Goal: Transaction & Acquisition: Purchase product/service

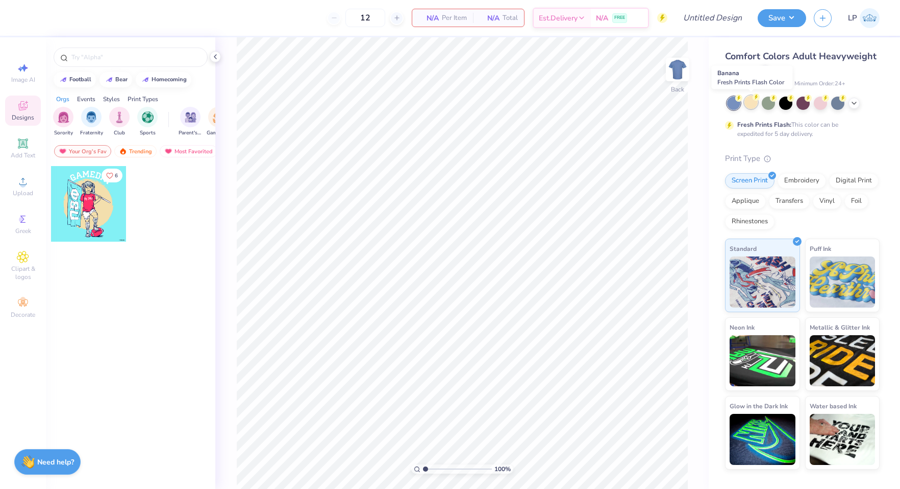
click at [749, 106] on div at bounding box center [751, 101] width 13 height 13
click at [854, 107] on div at bounding box center [854, 101] width 11 height 11
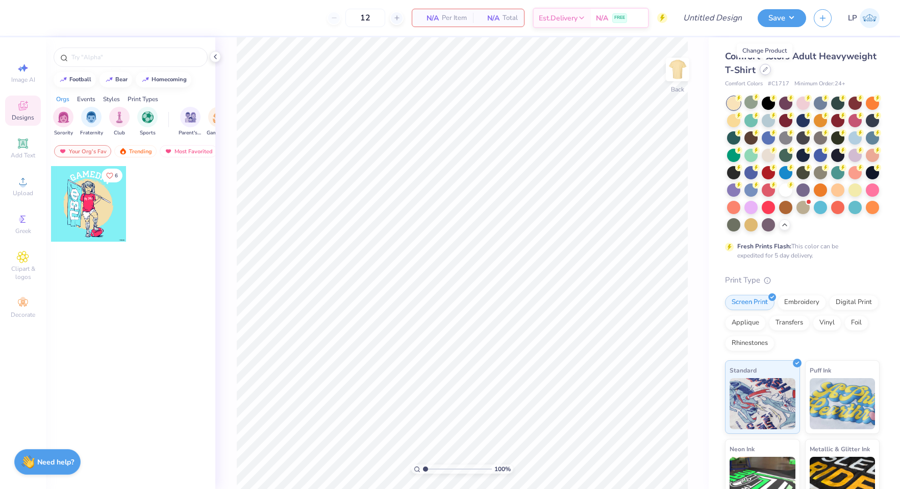
click at [768, 72] on div at bounding box center [765, 69] width 11 height 11
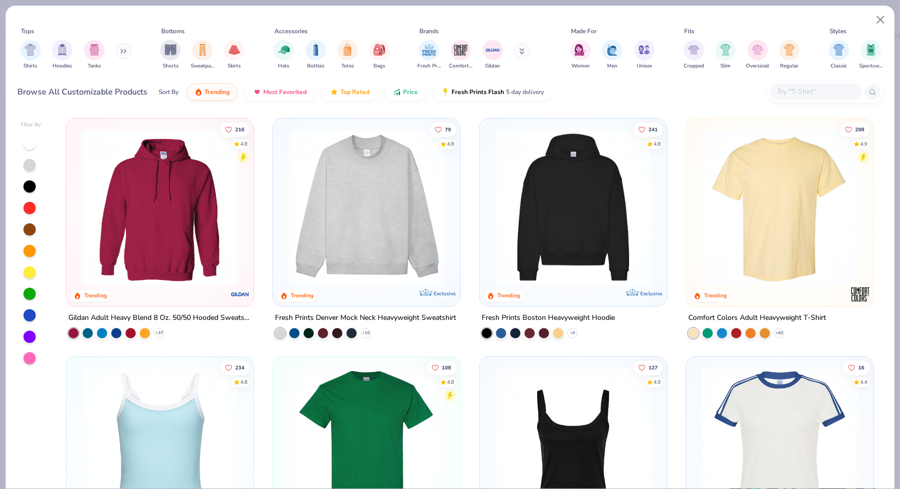
click at [814, 93] on input "text" at bounding box center [815, 92] width 79 height 12
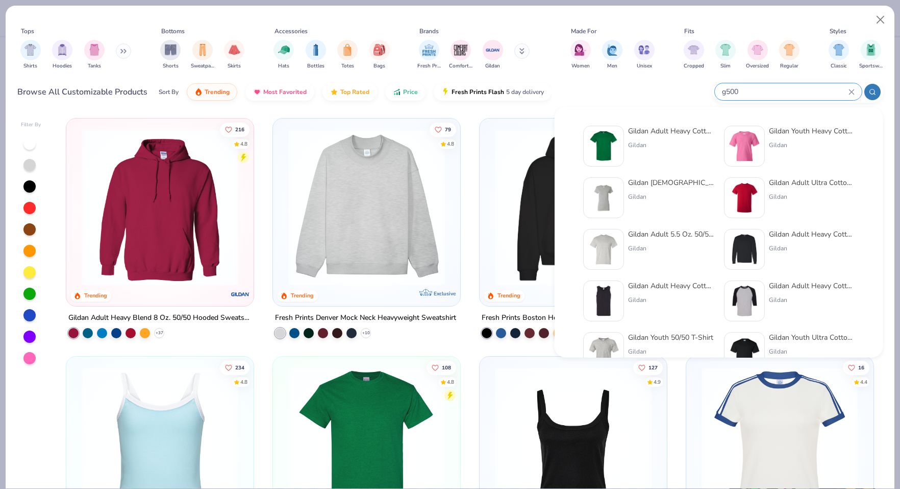
type input "g500"
click at [674, 148] on div "Gildan" at bounding box center [671, 144] width 86 height 9
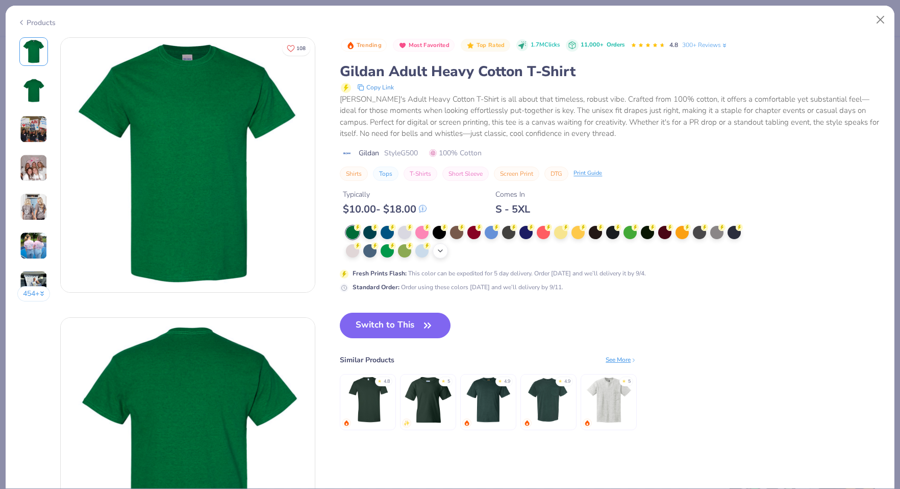
click at [438, 255] on div "+ 22" at bounding box center [440, 250] width 15 height 15
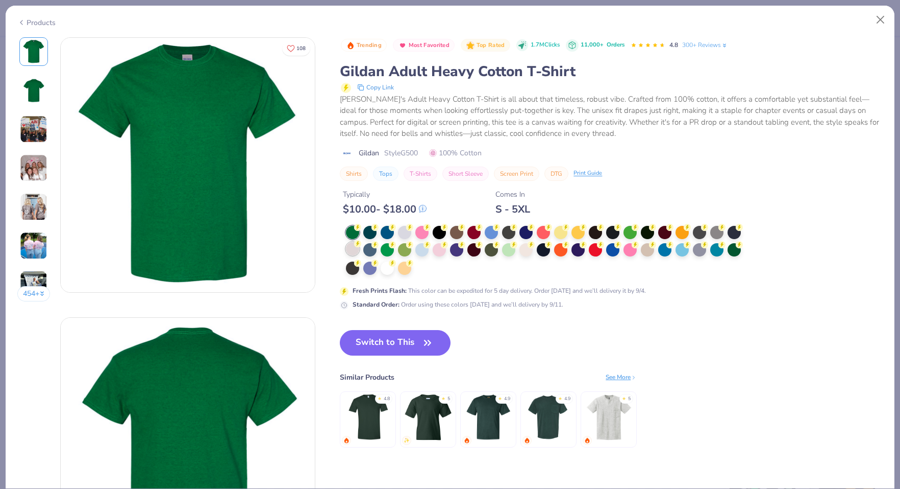
click at [350, 251] on div at bounding box center [352, 248] width 13 height 13
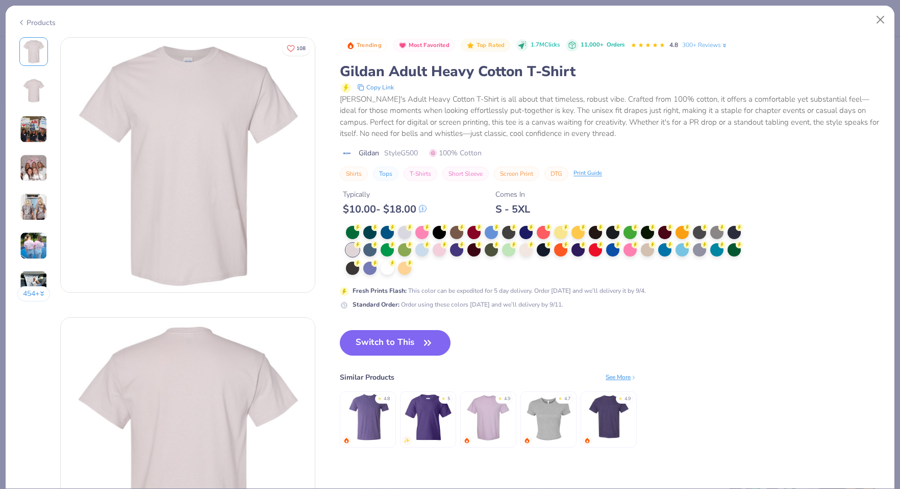
click at [652, 255] on div at bounding box center [547, 251] width 402 height 50
click at [650, 251] on div at bounding box center [647, 248] width 13 height 13
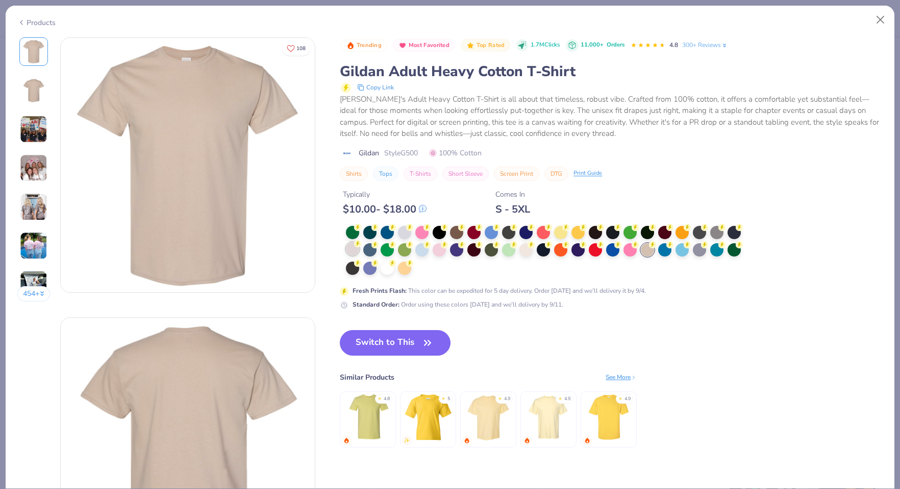
click at [354, 252] on div at bounding box center [352, 248] width 13 height 13
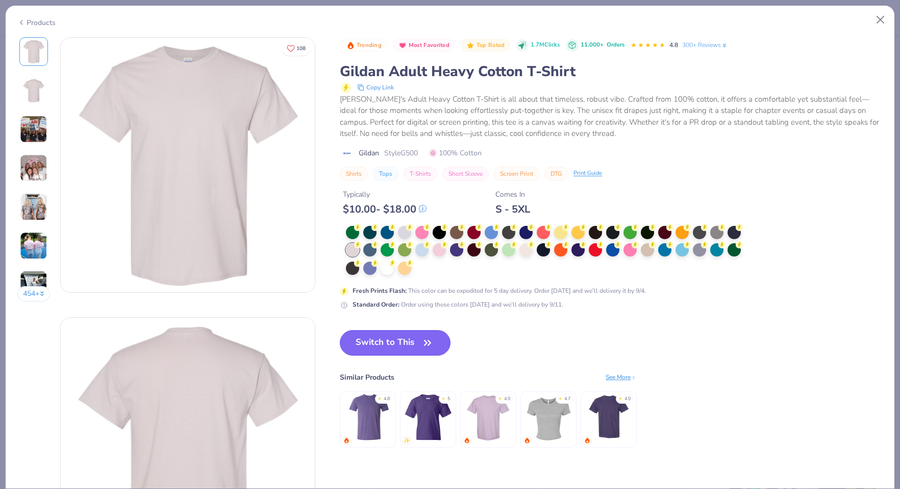
click at [394, 337] on button "Switch to This" at bounding box center [395, 343] width 111 height 26
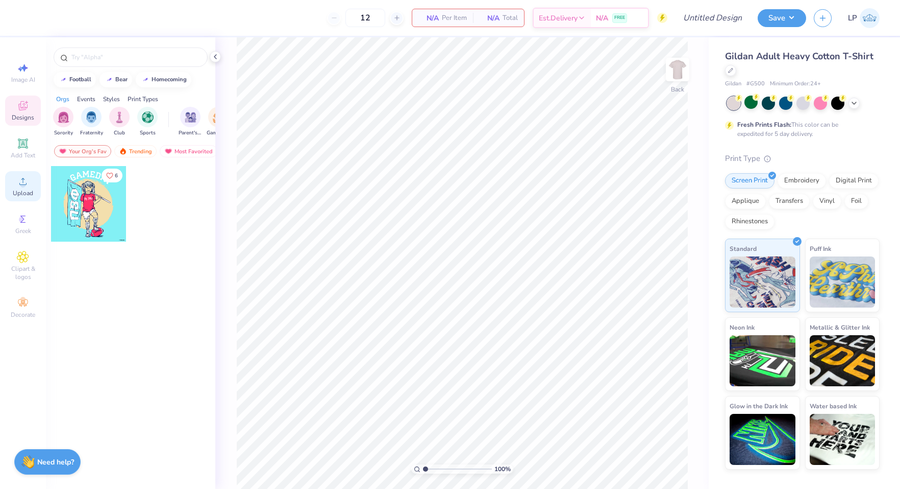
click at [26, 185] on icon at bounding box center [23, 181] width 12 height 12
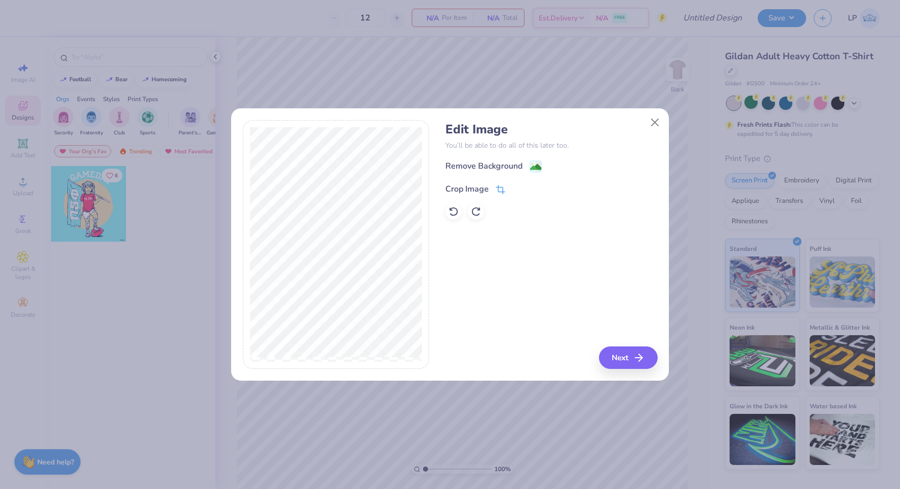
click at [496, 186] on icon at bounding box center [500, 189] width 9 height 9
click at [502, 226] on div "Edit Image You’ll be able to do all of this later too. Remove Background Crop I…" at bounding box center [450, 244] width 415 height 249
click at [519, 189] on icon at bounding box center [518, 188] width 6 height 6
click at [531, 164] on image at bounding box center [535, 167] width 11 height 11
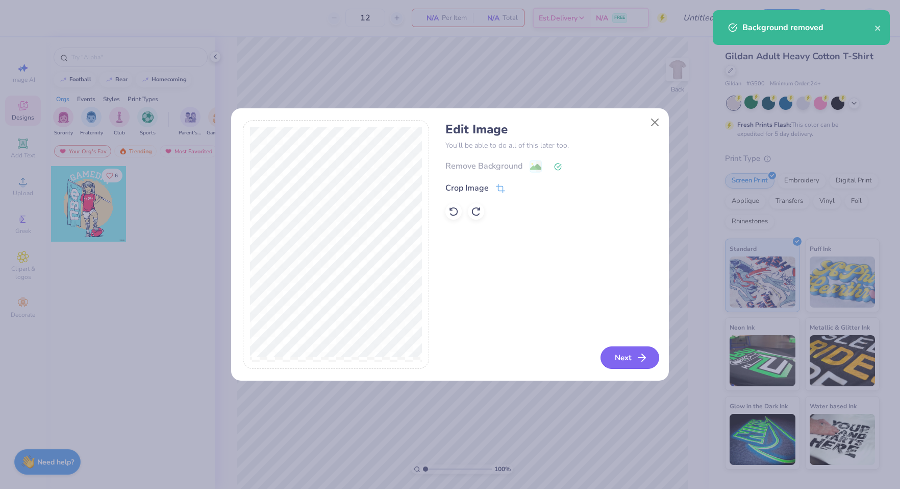
click at [617, 360] on button "Next" at bounding box center [630, 357] width 59 height 22
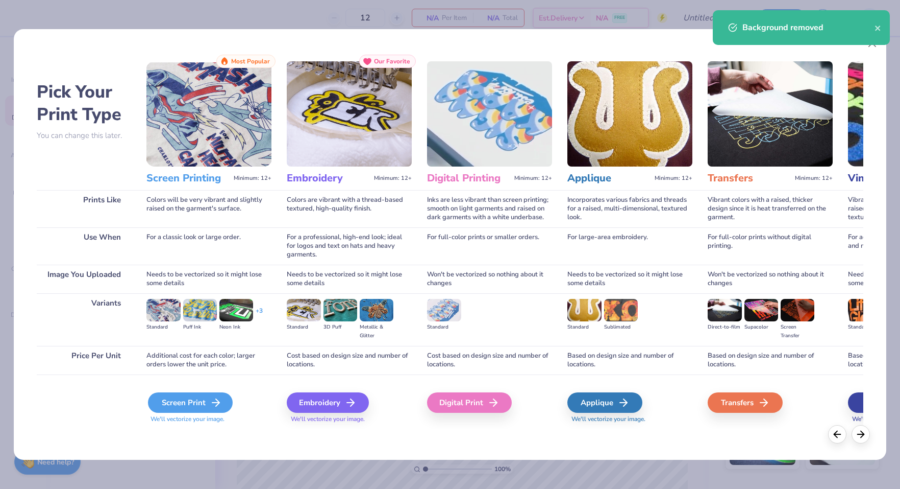
click at [187, 397] on div "Screen Print" at bounding box center [190, 402] width 85 height 20
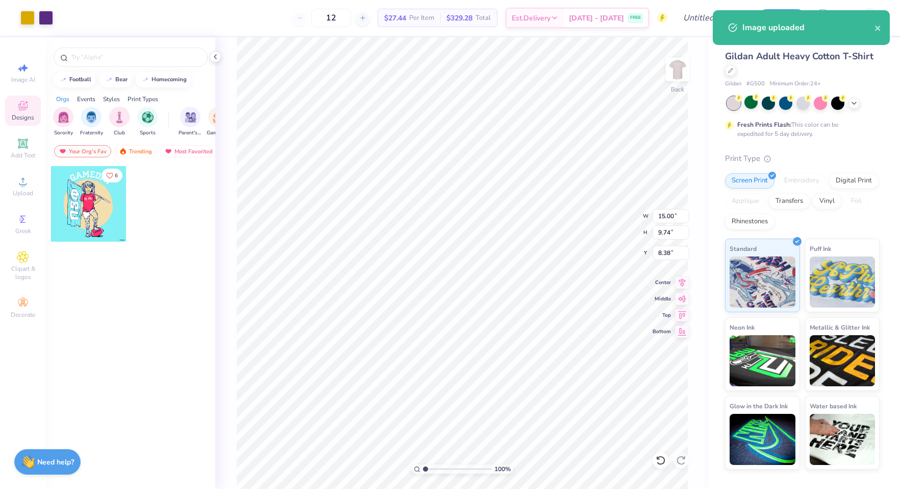
type input "5.24"
type input "3.40"
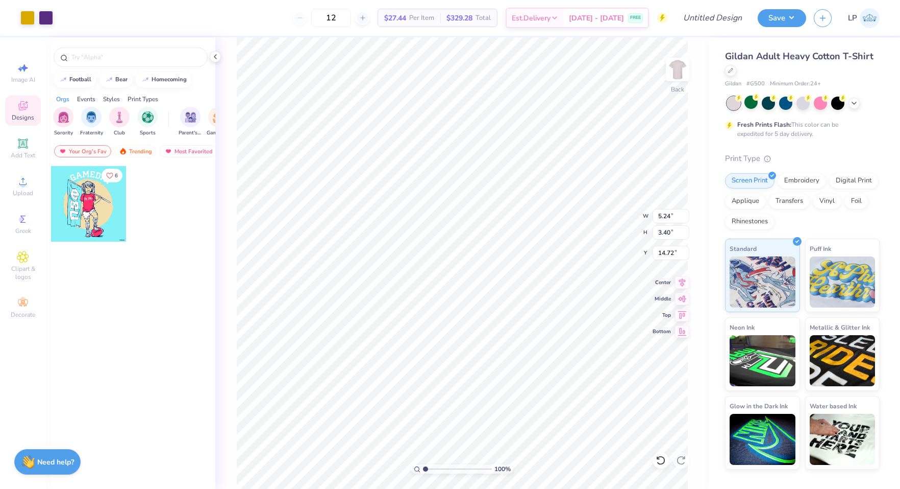
type input "3.38"
type input "3.55"
type input "2.30"
type input "3.00"
click at [674, 71] on img at bounding box center [677, 69] width 41 height 41
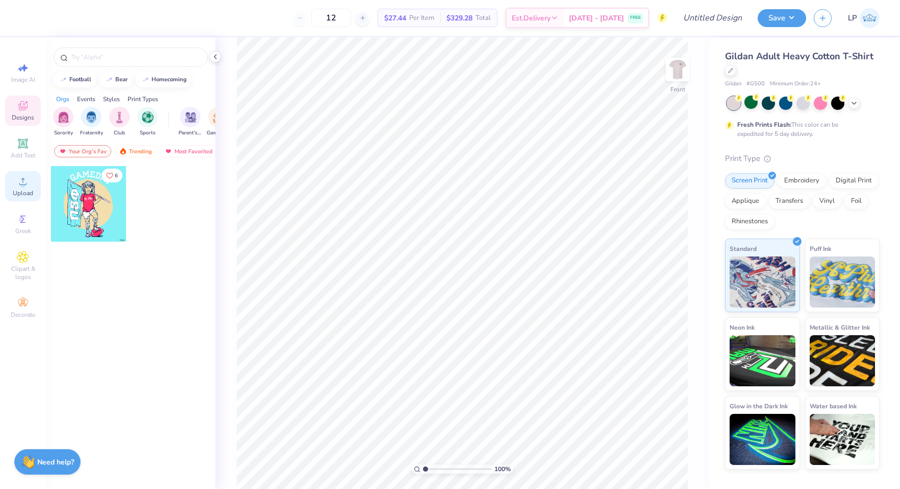
click at [29, 192] on span "Upload" at bounding box center [23, 193] width 20 height 8
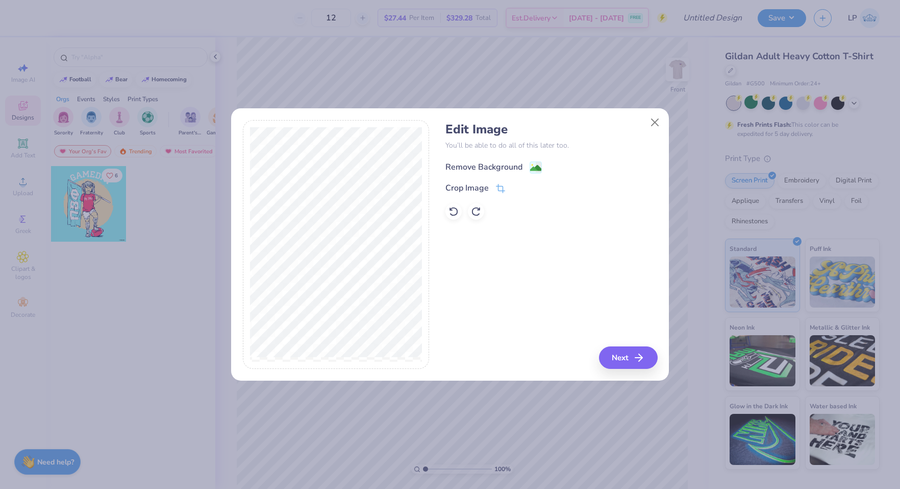
click at [533, 168] on image at bounding box center [535, 167] width 11 height 11
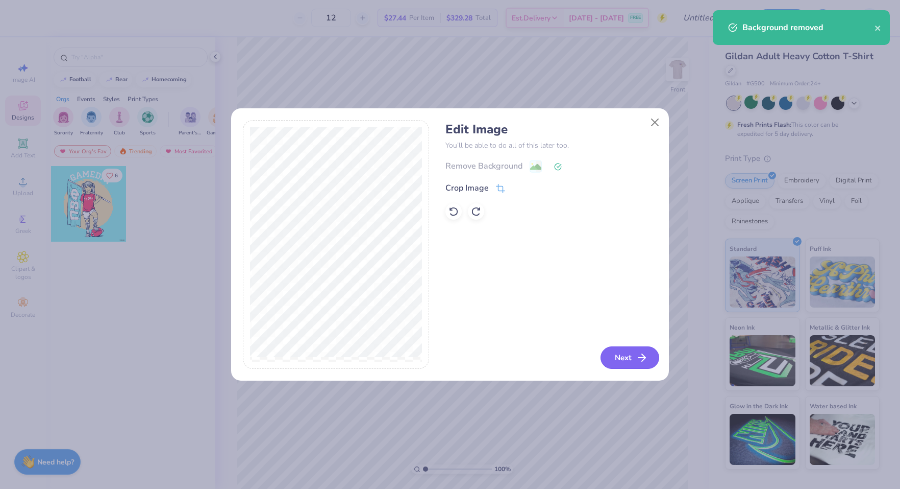
click at [617, 356] on button "Next" at bounding box center [630, 357] width 59 height 22
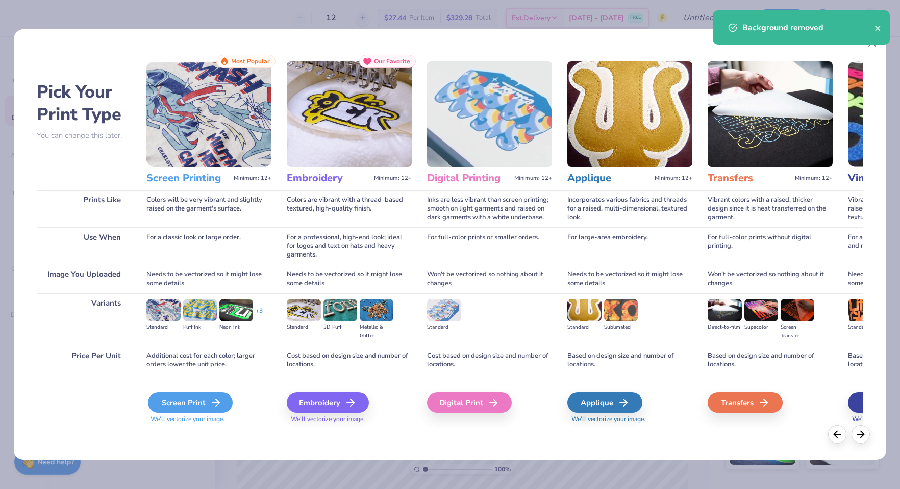
click at [201, 398] on div "Screen Print" at bounding box center [190, 402] width 85 height 20
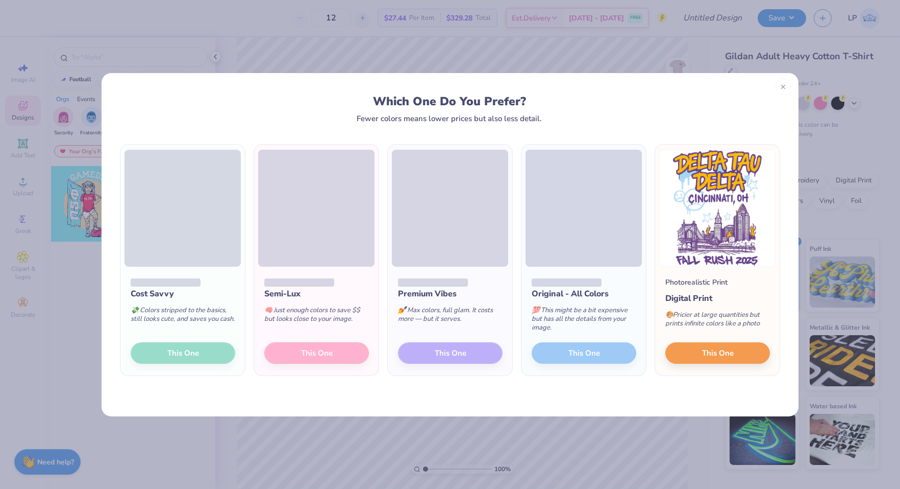
click at [204, 328] on div "💸 Colors stripped to the basics, still looks cute, and saves you cash." at bounding box center [183, 317] width 105 height 34
click at [741, 298] on div "Digital Print" at bounding box center [718, 298] width 105 height 12
click at [715, 354] on span "This One" at bounding box center [718, 351] width 32 height 12
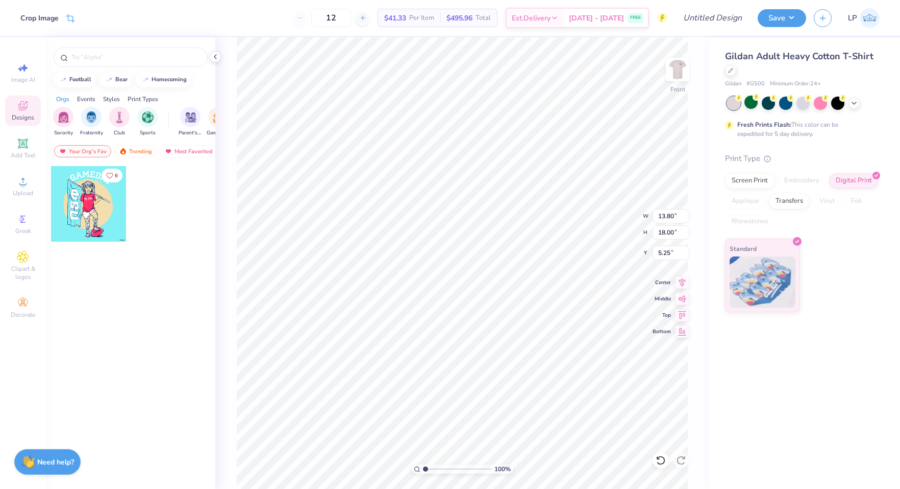
type input "11.50"
type input "14.99"
type input "3.00"
click at [687, 68] on img at bounding box center [677, 69] width 41 height 41
click at [687, 68] on img at bounding box center [678, 69] width 20 height 20
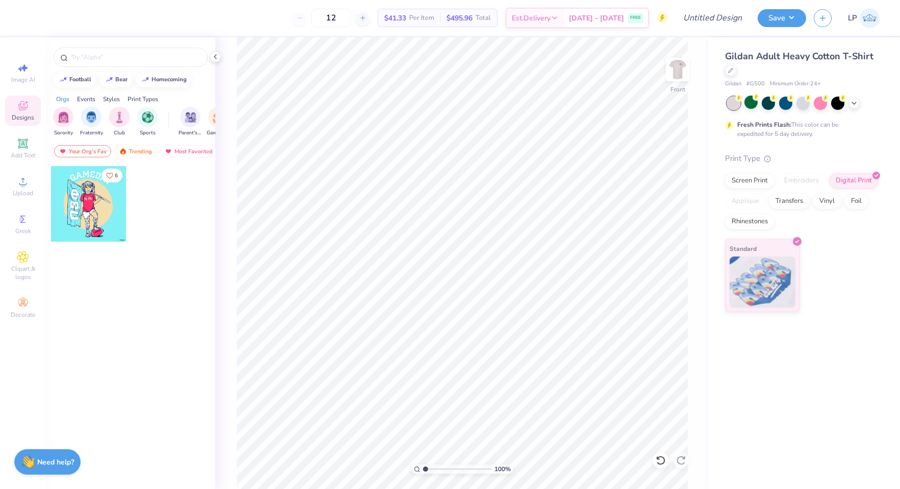
click at [687, 68] on img at bounding box center [678, 69] width 20 height 20
click at [748, 183] on div "Screen Print" at bounding box center [750, 179] width 50 height 15
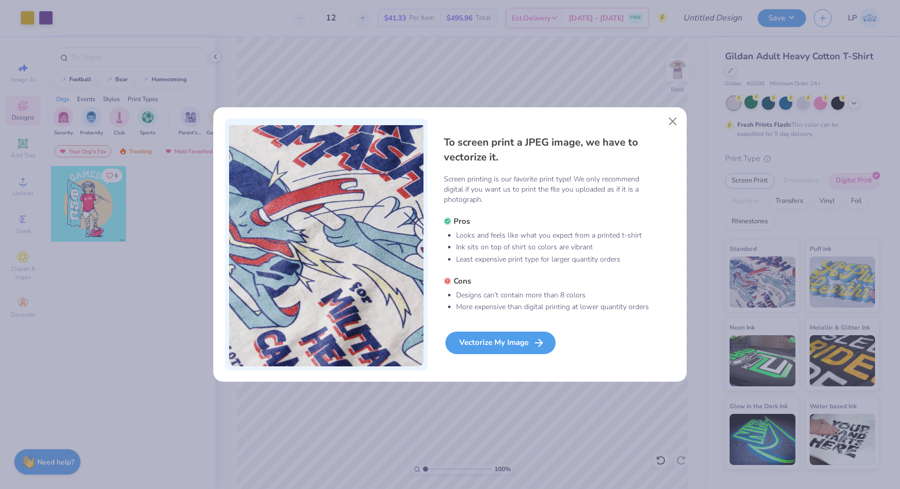
click at [516, 346] on div "Vectorize My Image" at bounding box center [501, 342] width 110 height 22
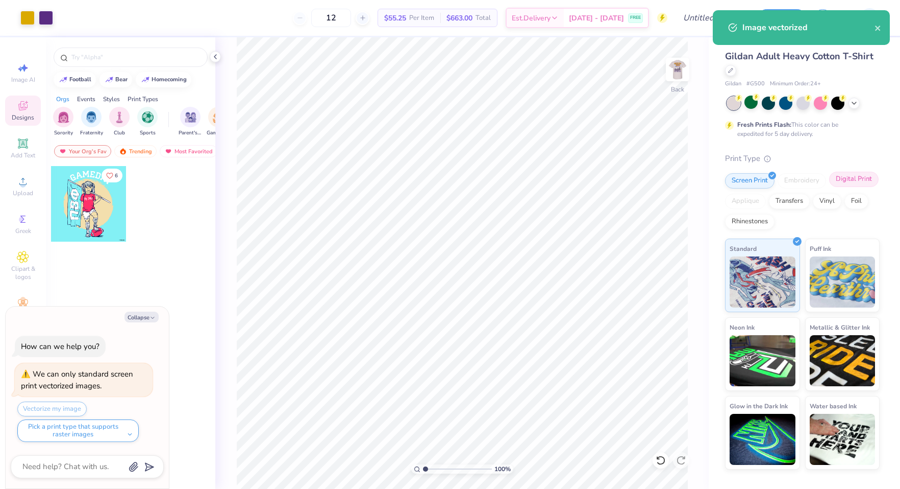
click at [846, 184] on div "Digital Print" at bounding box center [855, 179] width 50 height 15
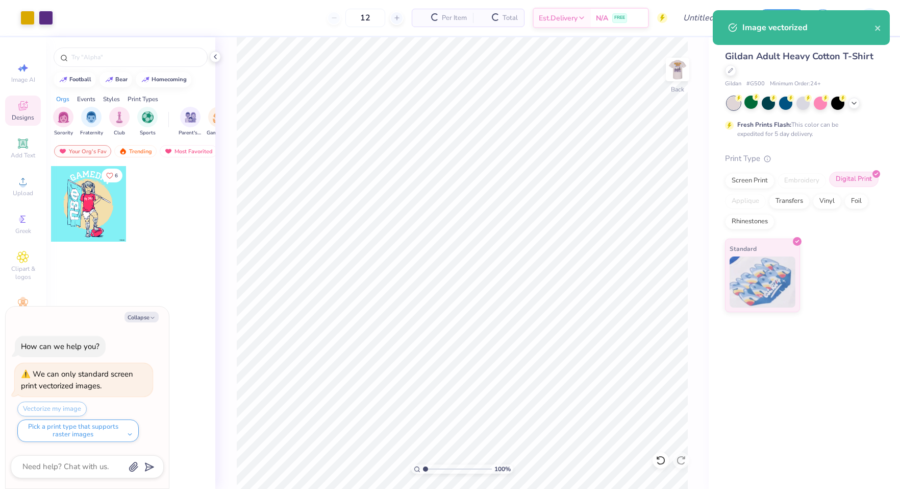
type textarea "x"
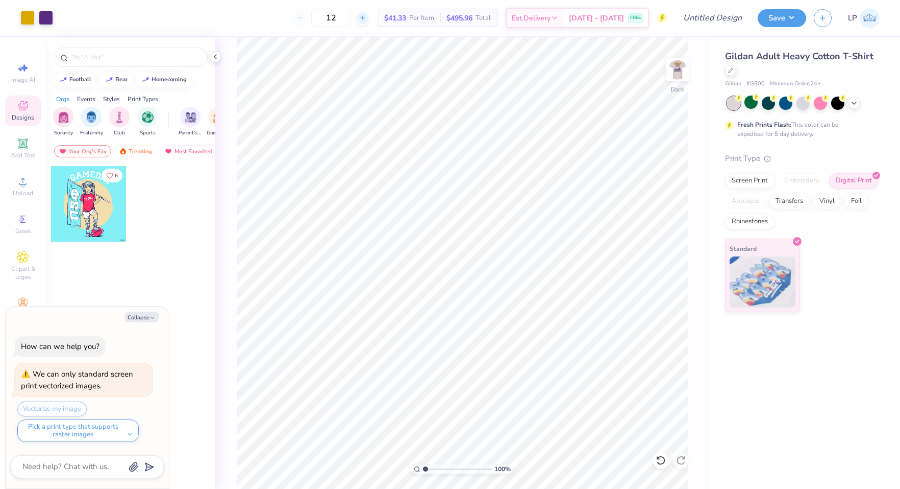
click at [367, 18] on icon at bounding box center [362, 17] width 7 height 7
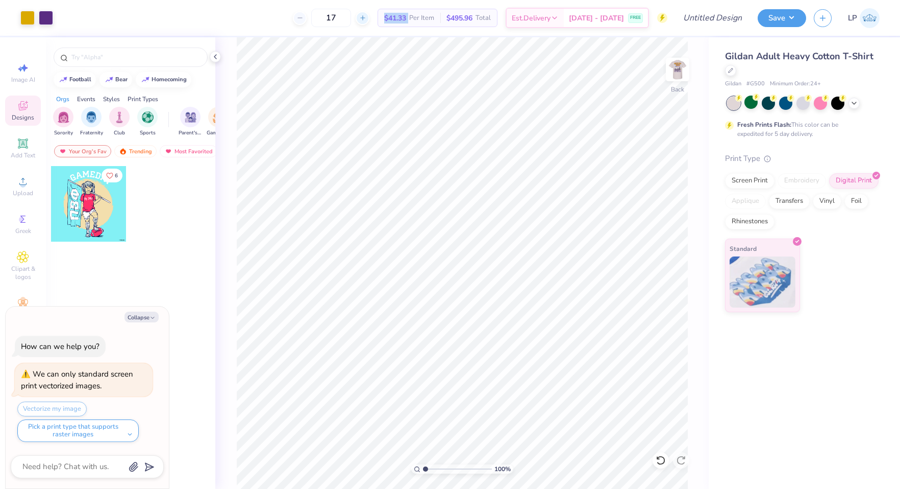
click at [367, 18] on icon at bounding box center [362, 17] width 7 height 7
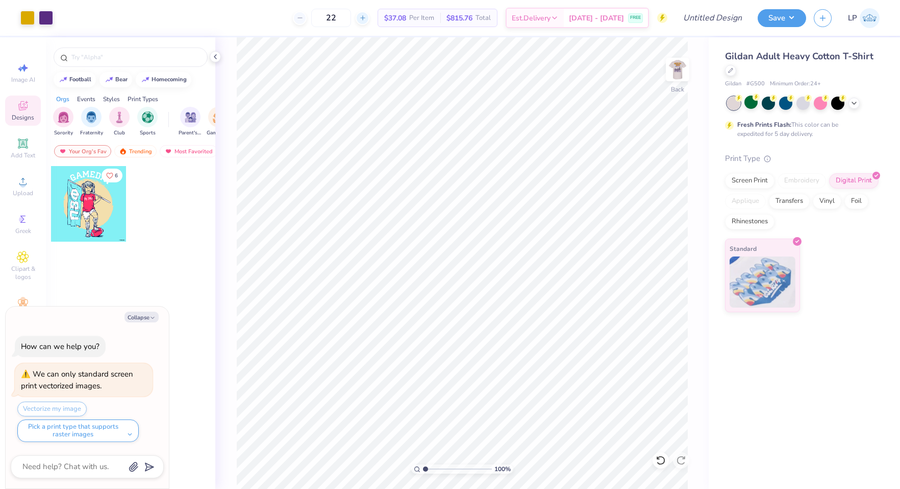
click at [367, 19] on icon at bounding box center [362, 17] width 7 height 7
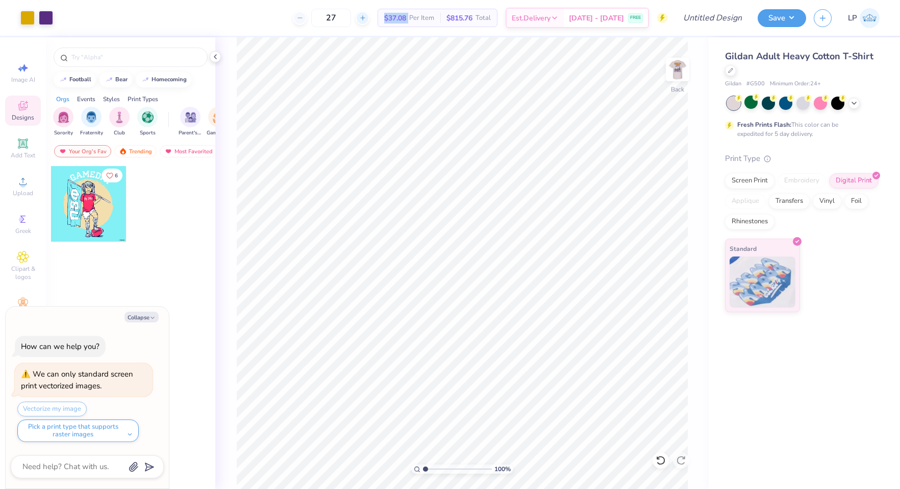
click at [367, 19] on icon at bounding box center [362, 17] width 7 height 7
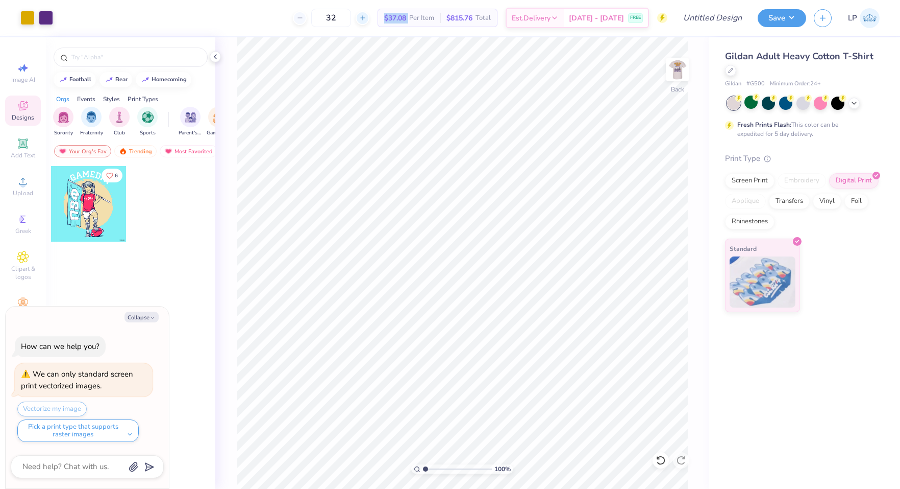
click at [367, 19] on icon at bounding box center [362, 17] width 7 height 7
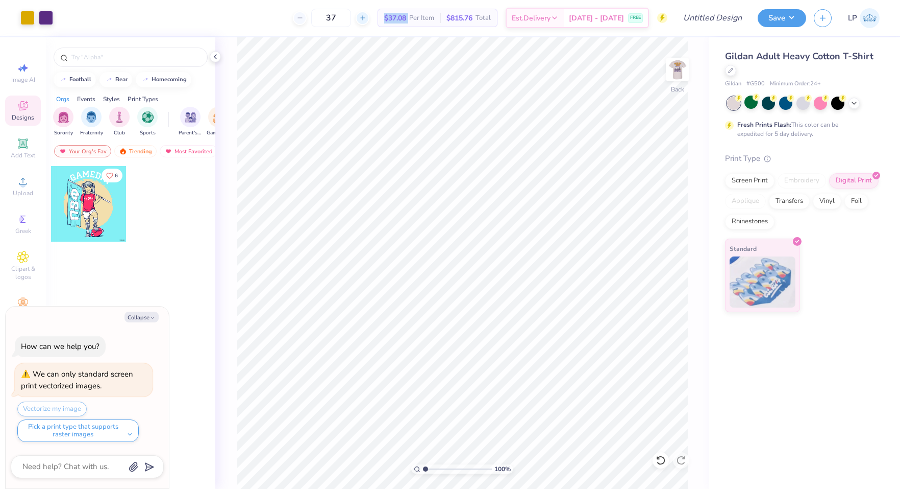
click at [367, 19] on icon at bounding box center [362, 17] width 7 height 7
click at [298, 19] on icon at bounding box center [294, 17] width 7 height 7
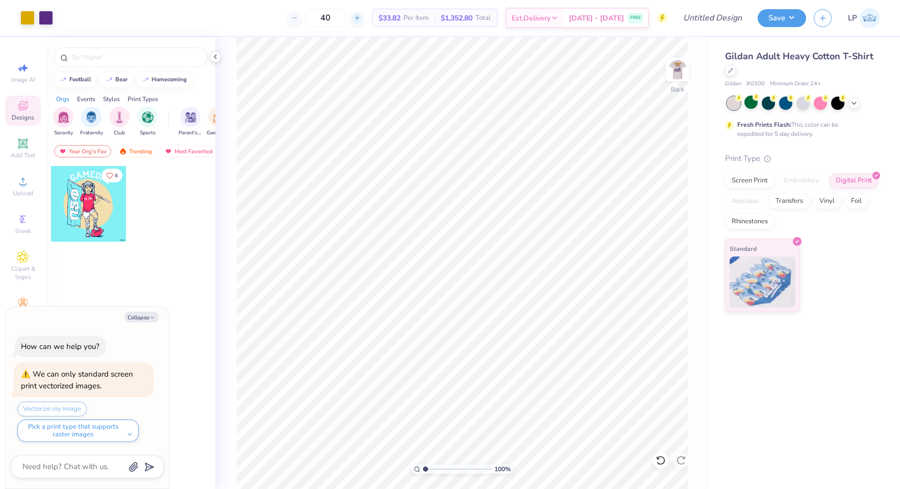
click at [361, 16] on icon at bounding box center [357, 17] width 7 height 7
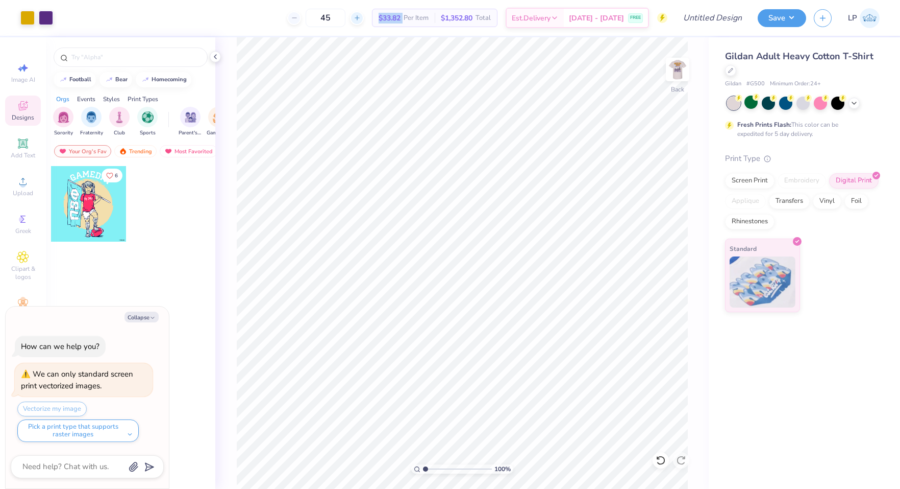
click at [361, 16] on icon at bounding box center [357, 17] width 7 height 7
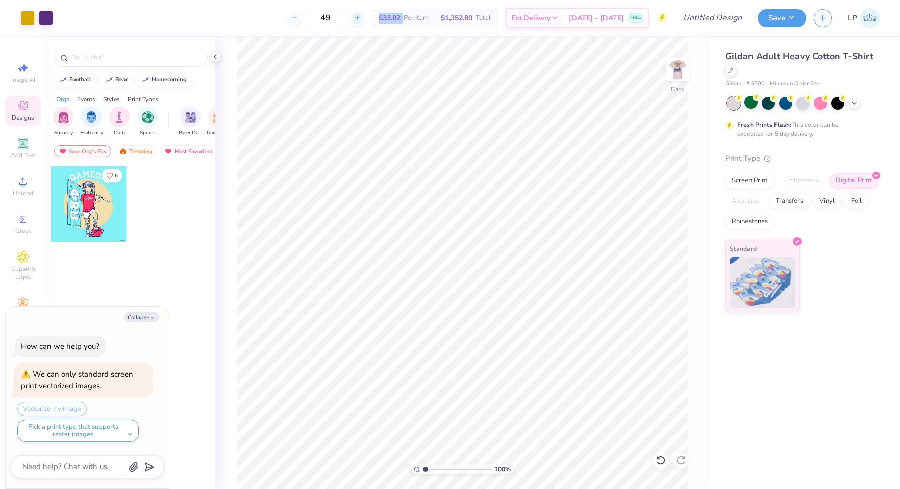
type input "50"
click at [717, 20] on input "Design Title" at bounding box center [700, 18] width 100 height 20
type input "D"
type textarea "x"
type input "Dd"
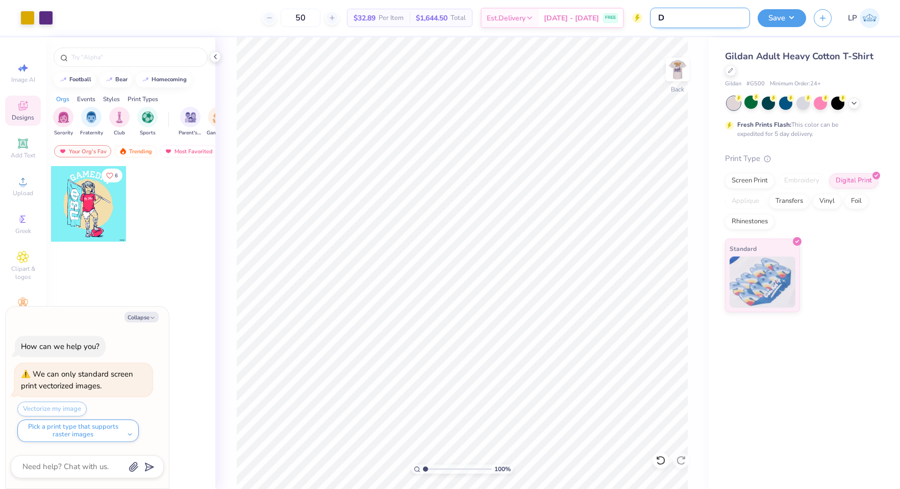
type textarea "x"
type input "D"
type textarea "x"
type input "De"
type textarea "x"
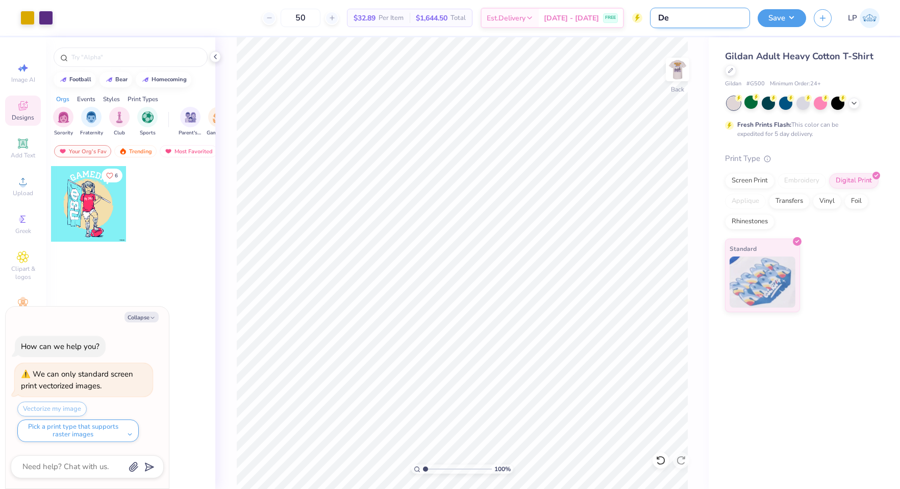
type input "Del"
type textarea "x"
type input "Delt"
type textarea "x"
type input "Delt"
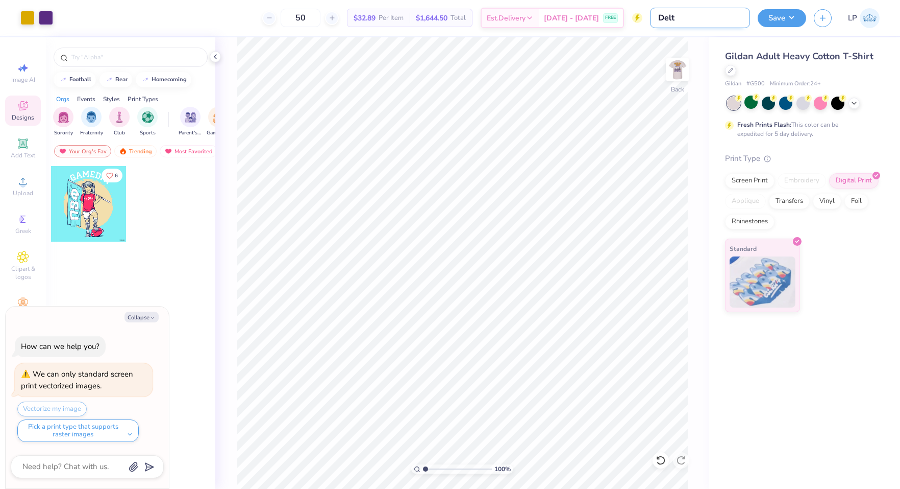
type textarea "x"
type input "Delt R"
type textarea "x"
type input "Delt Ru"
type textarea "x"
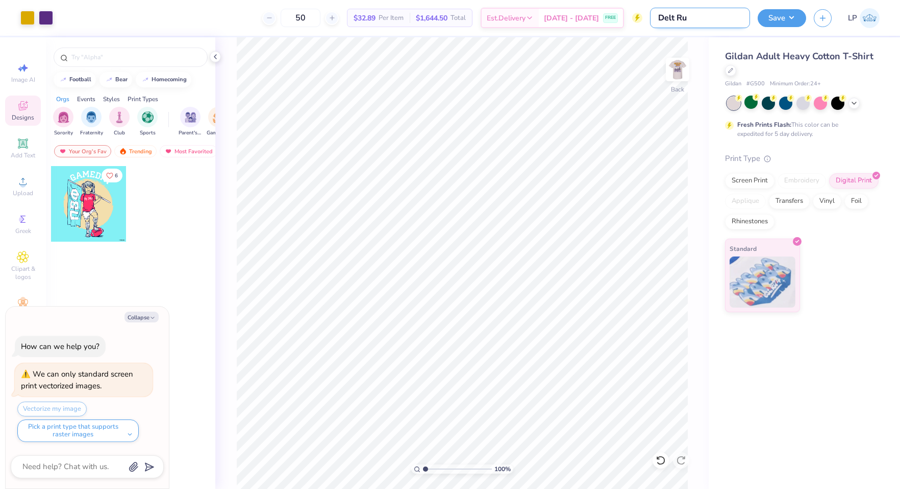
type input "Delt Rus"
type textarea "x"
type input "Delt Rush"
type textarea "x"
type input "Delt Rush"
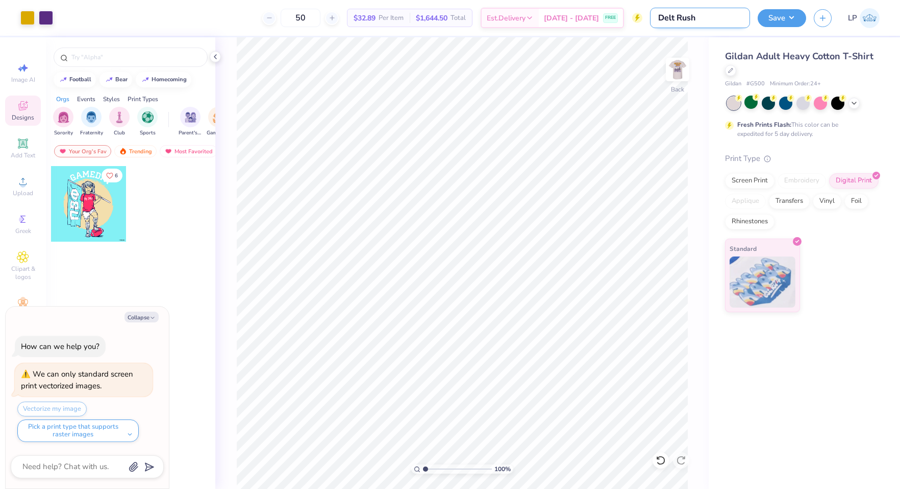
type textarea "x"
type input "Delt Rush P"
type textarea "x"
type input "Delt Rush Pr"
type textarea "x"
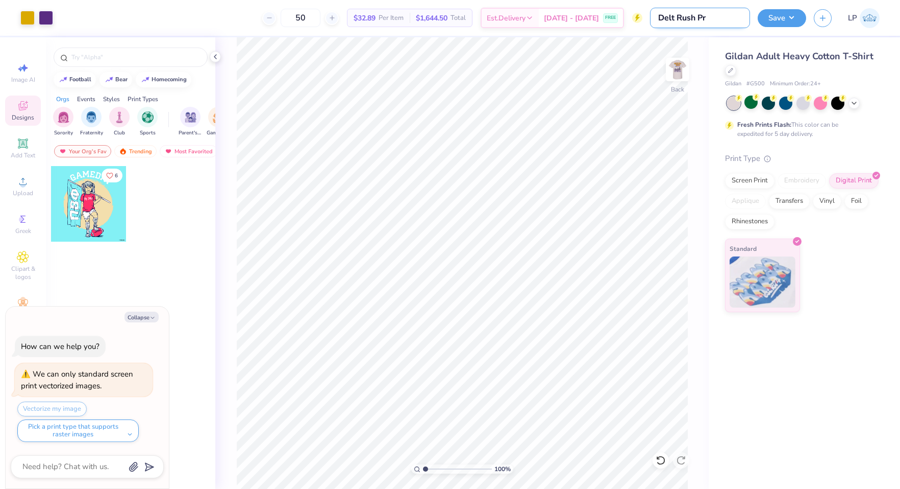
type input "Delt Rush Pro"
type textarea "x"
type input "Delt Rush Pr"
type textarea "x"
type input "Delt Rush P"
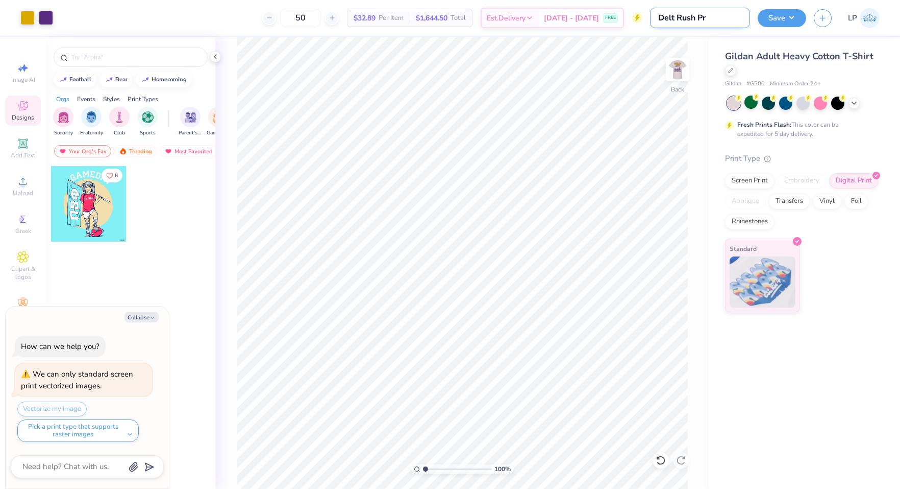
type textarea "x"
type input "Delt Rush"
type textarea "x"
type input "Delt Rush T"
type textarea "x"
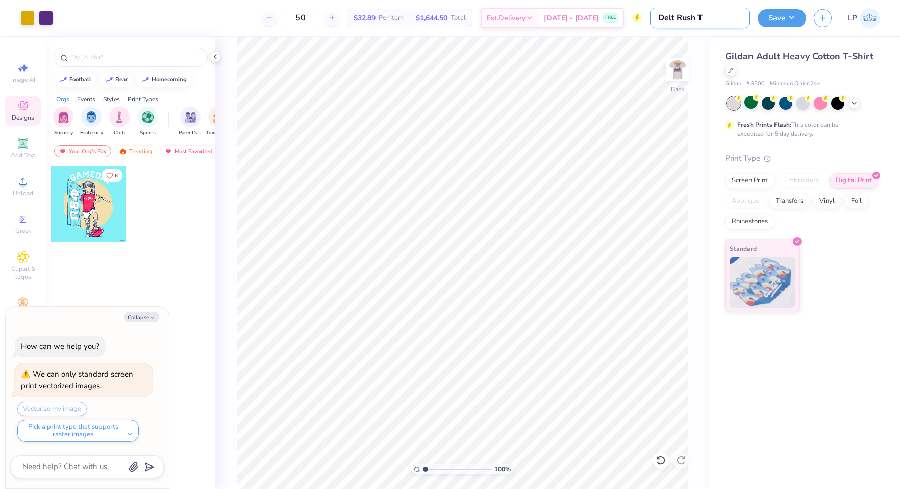
type input "Delt Rush Ts"
type textarea "x"
type input "Delt Rush Tsh"
type textarea "x"
type input "Delt Rush Tshi"
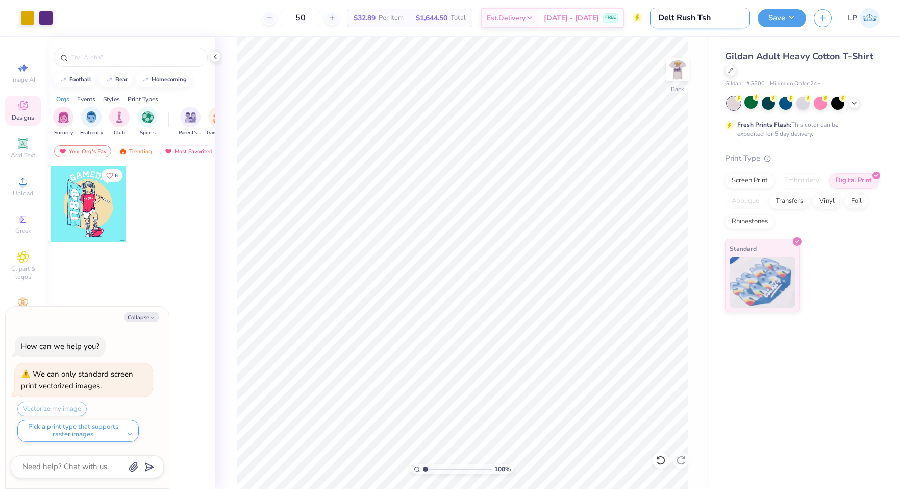
type textarea "x"
type input "Delt Rush Tshir"
type textarea "x"
type input "Delt Rush Tshirt"
type textarea "x"
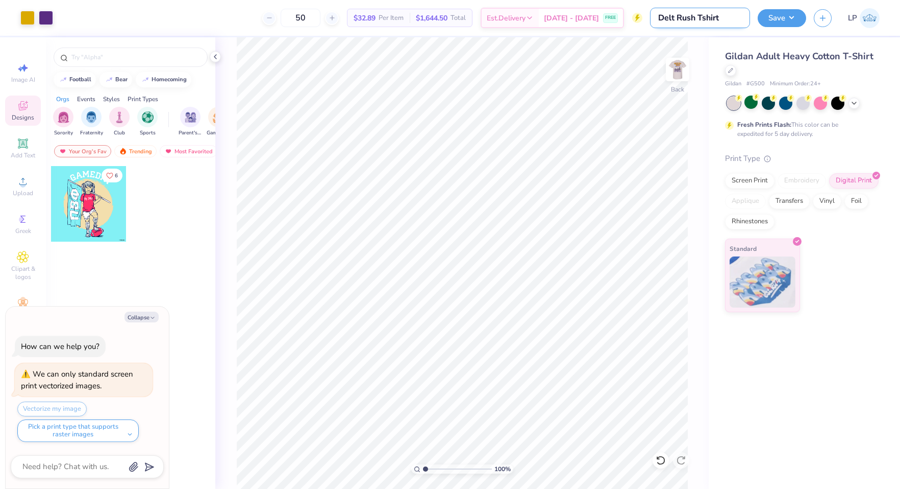
type input "Delt Rush Tshirt"
type textarea "x"
type input "Delt Rush Tshirt F"
type textarea "x"
type input "Delt Rush Tshirt Fa"
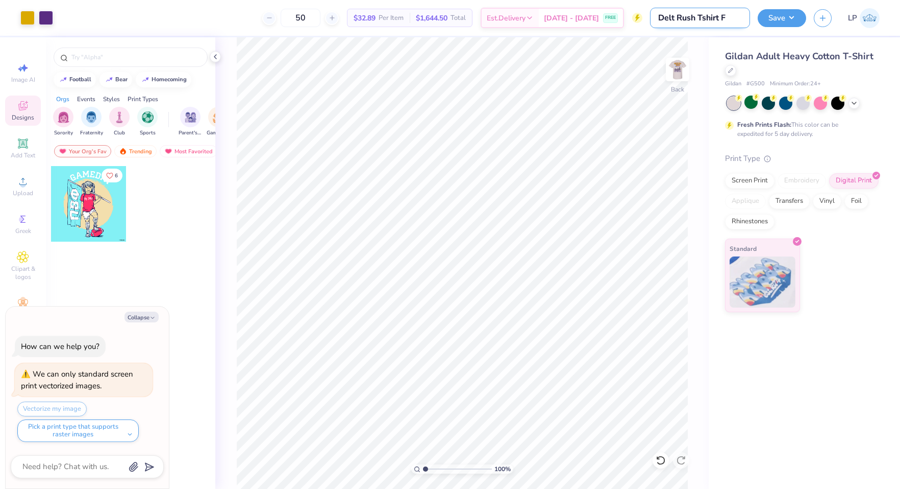
type textarea "x"
type input "Delt Rush Tshirt Fal"
type textarea "x"
type input "Delt Rush Tshirt Fall"
type textarea "x"
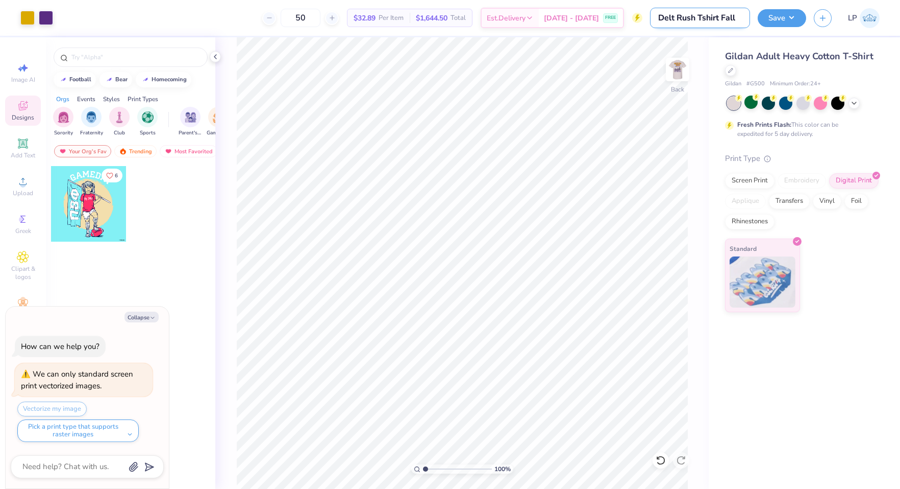
type input "Delt Rush Tshirt Fall"
type textarea "x"
type input "Delt Rush Tshirt Fall 2"
type textarea "x"
type input "Delt Rush Tshirt Fall 25"
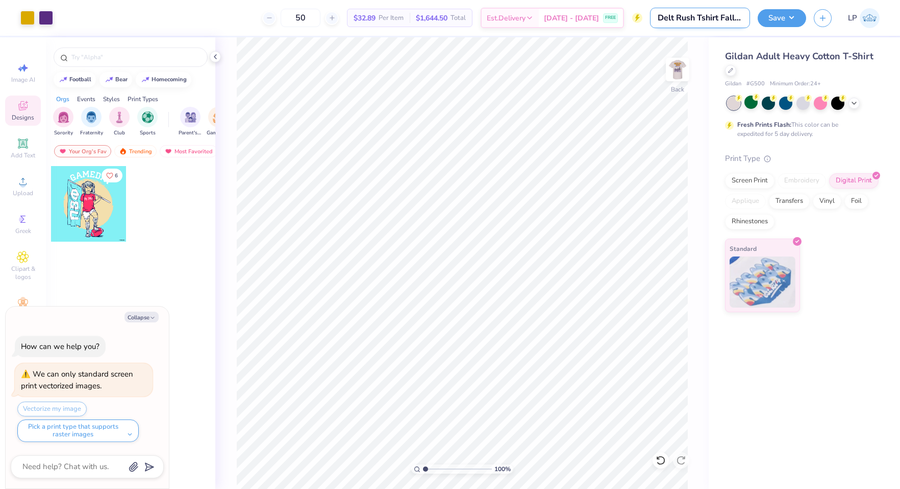
type textarea "x"
type input "Delt Rush Tshirt Fall 25"
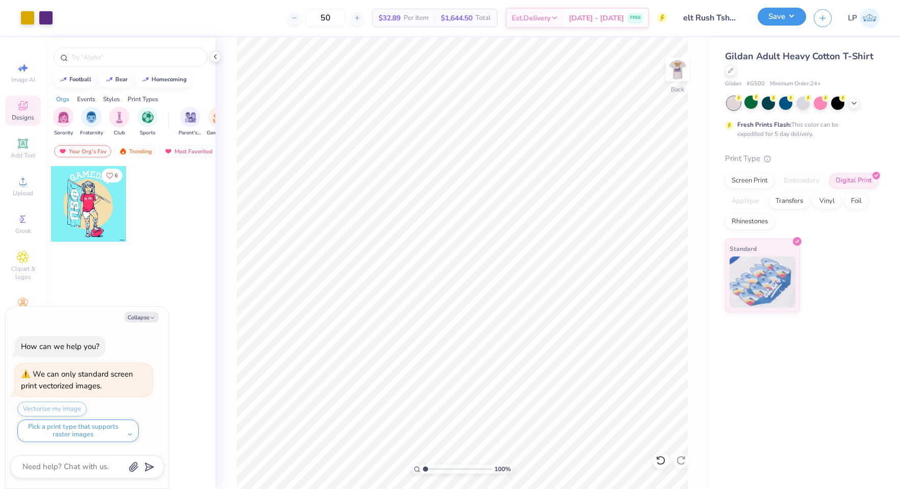
scroll to position [0, 0]
click at [791, 21] on button "Save" at bounding box center [782, 17] width 48 height 18
type textarea "x"
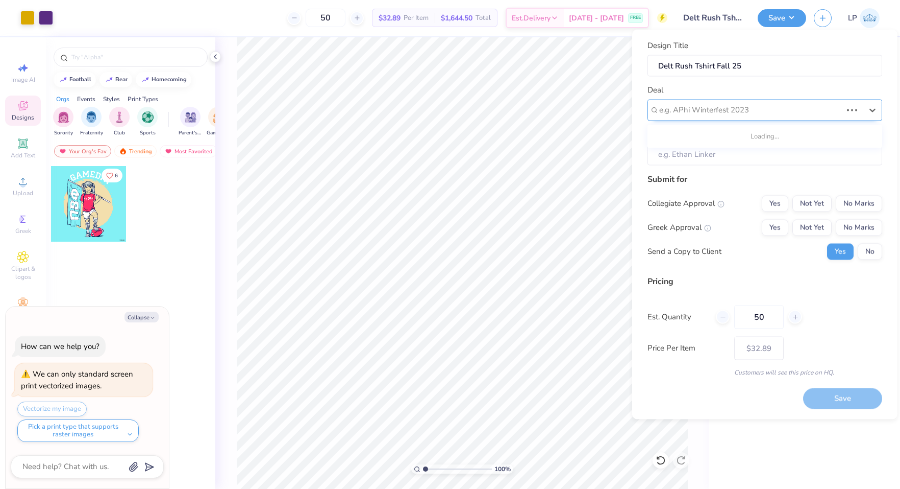
click at [732, 107] on div at bounding box center [751, 110] width 183 height 14
type input "d"
click at [714, 149] on div "Delt Fall 2025 Rush" at bounding box center [765, 155] width 227 height 17
type input "rush"
type textarea "x"
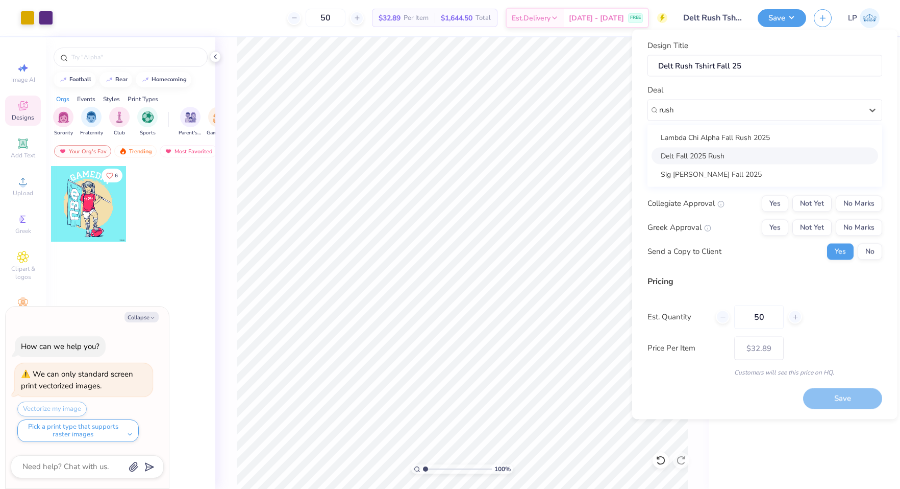
type input "[PERSON_NAME]"
click at [858, 209] on button "No Marks" at bounding box center [859, 203] width 46 height 16
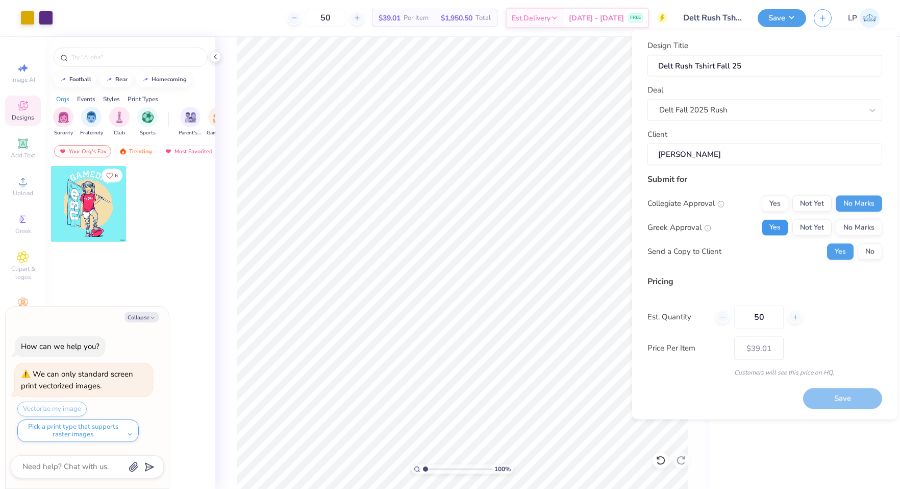
click at [772, 224] on button "Yes" at bounding box center [775, 227] width 27 height 16
type input "$39.01"
click at [865, 251] on button "No" at bounding box center [870, 251] width 25 height 16
type textarea "x"
click at [799, 319] on div at bounding box center [796, 317] width 14 height 14
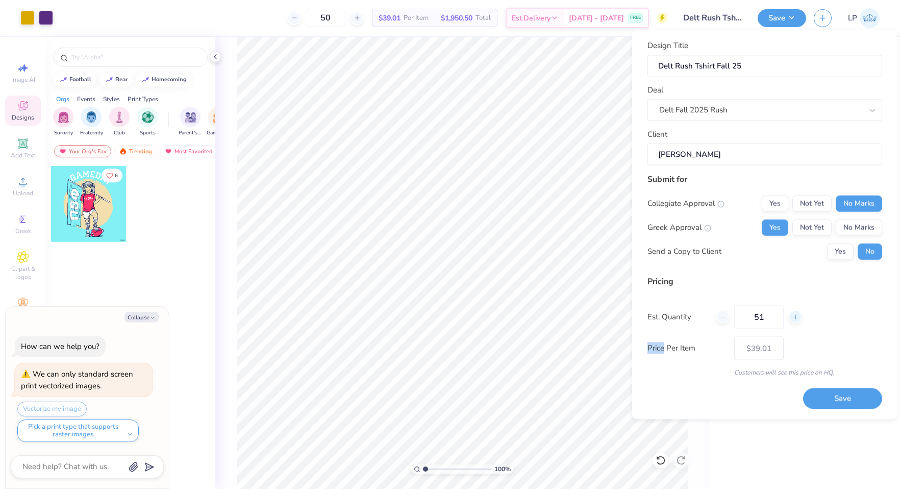
click at [799, 319] on div at bounding box center [796, 317] width 14 height 14
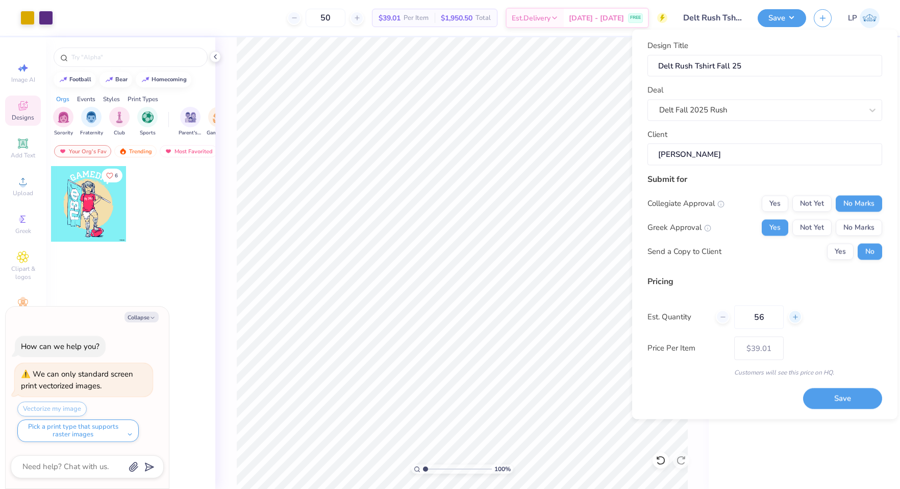
click at [799, 319] on div at bounding box center [796, 317] width 14 height 14
type input "58"
type input "– –"
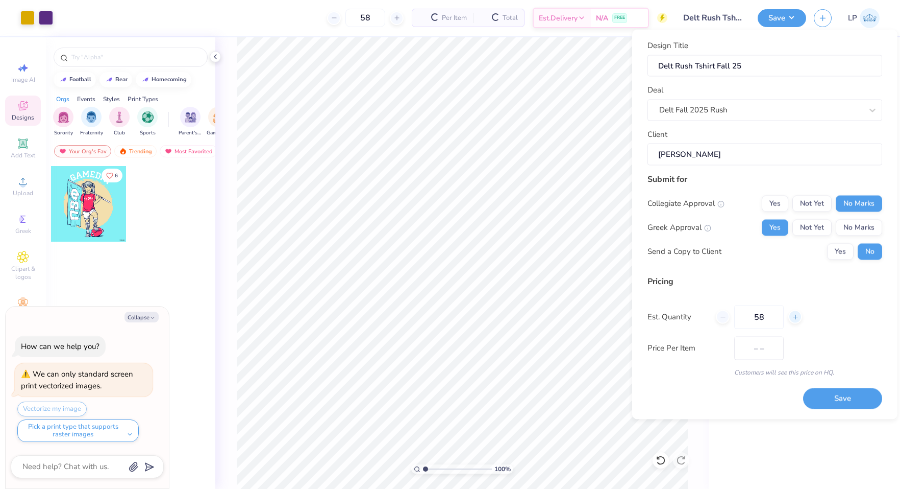
click at [799, 319] on div at bounding box center [796, 317] width 14 height 14
type input "59"
type input "$38.82"
type input "59"
type input "– –"
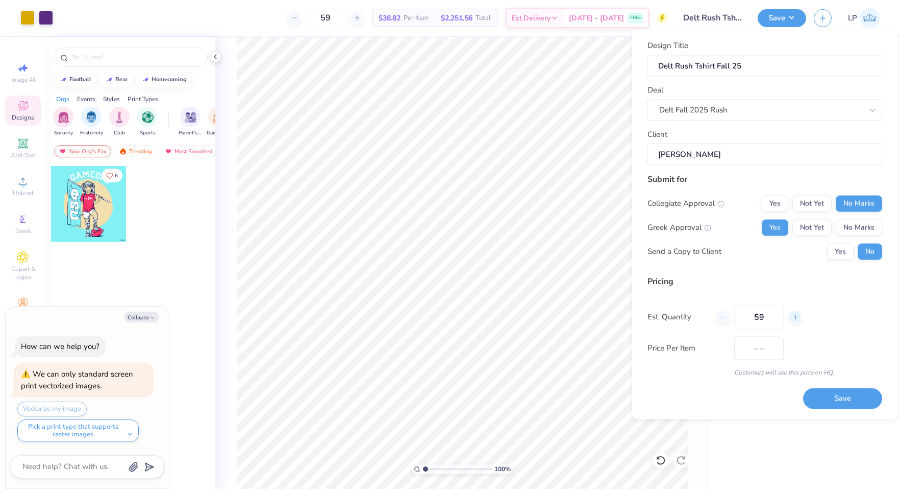
click at [799, 319] on div at bounding box center [796, 317] width 14 height 14
type input "60"
type input "$38.80"
type input "60"
click at [850, 401] on button "Save" at bounding box center [842, 398] width 79 height 21
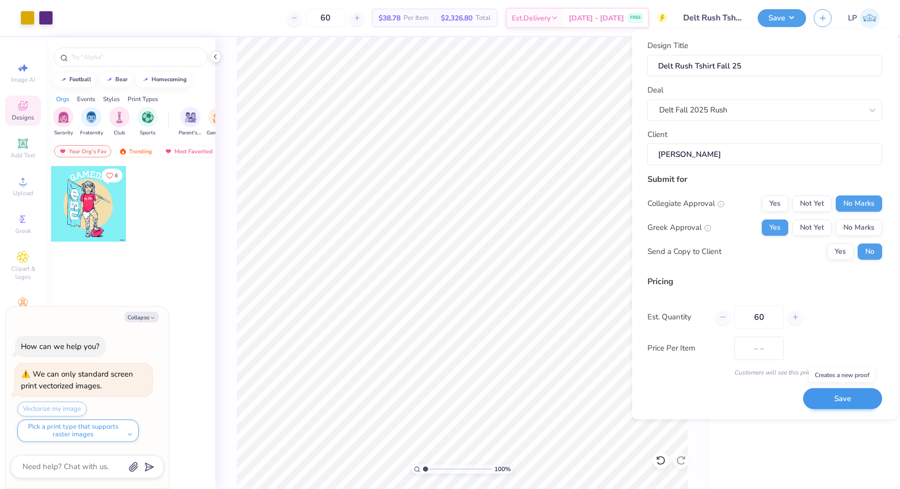
type input "$38.78"
